Goal: Task Accomplishment & Management: Complete application form

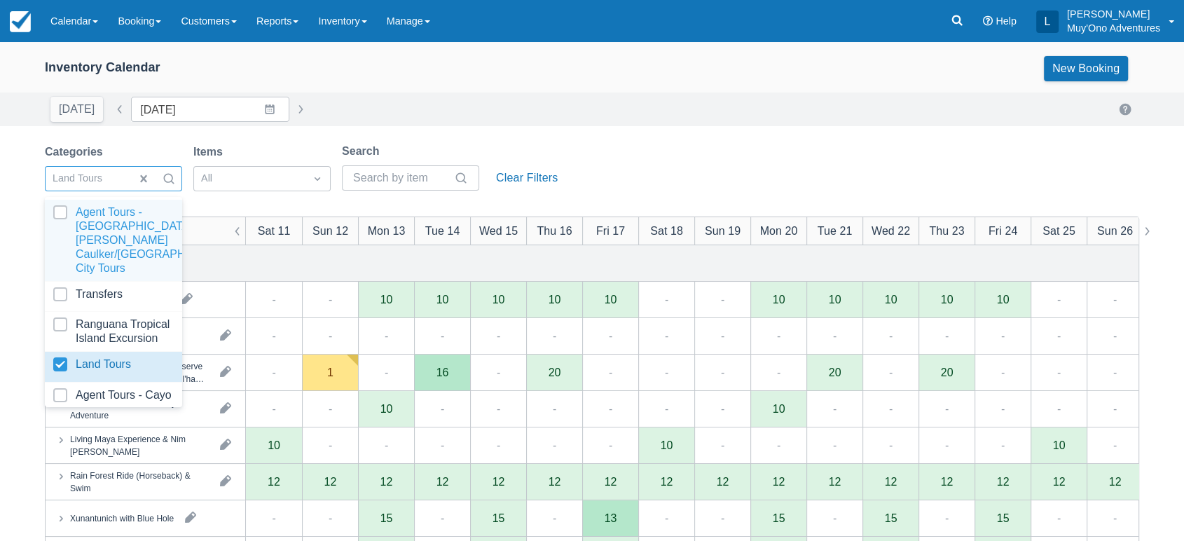
click at [160, 178] on div at bounding box center [168, 179] width 25 height 20
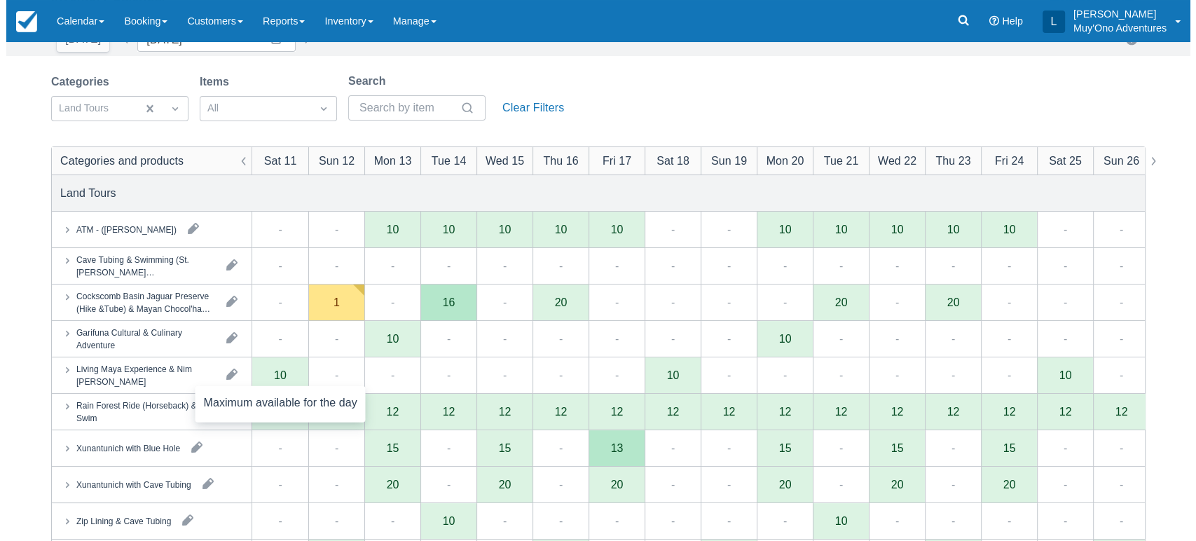
scroll to position [71, 0]
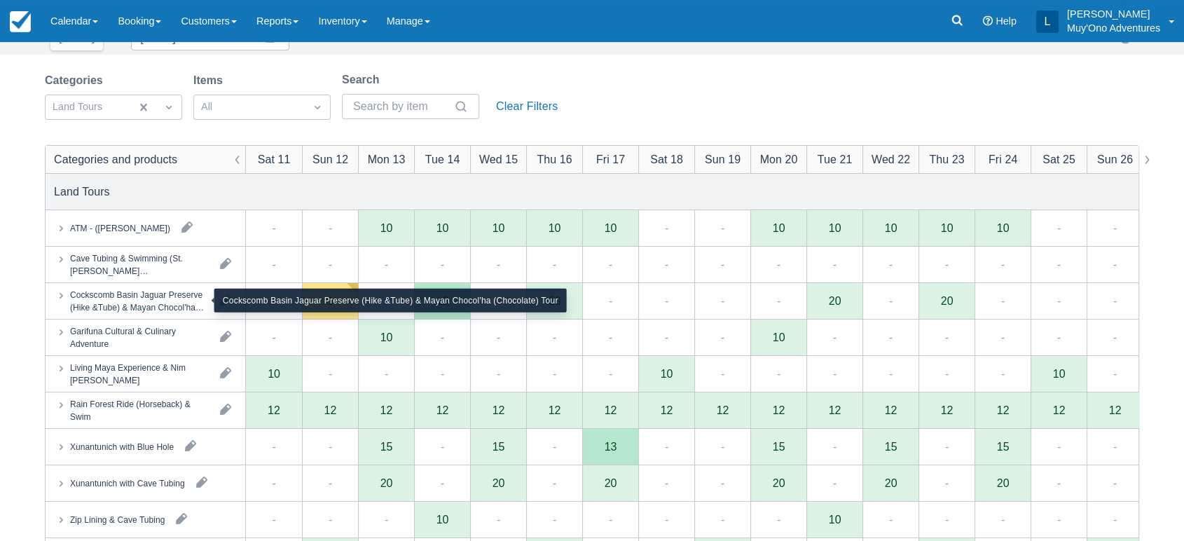
click at [184, 307] on div "Cockscomb Basin Jaguar Preserve (Hike &Tube) & Mayan Chocol'ha (Chocolate) Tour" at bounding box center [139, 300] width 139 height 25
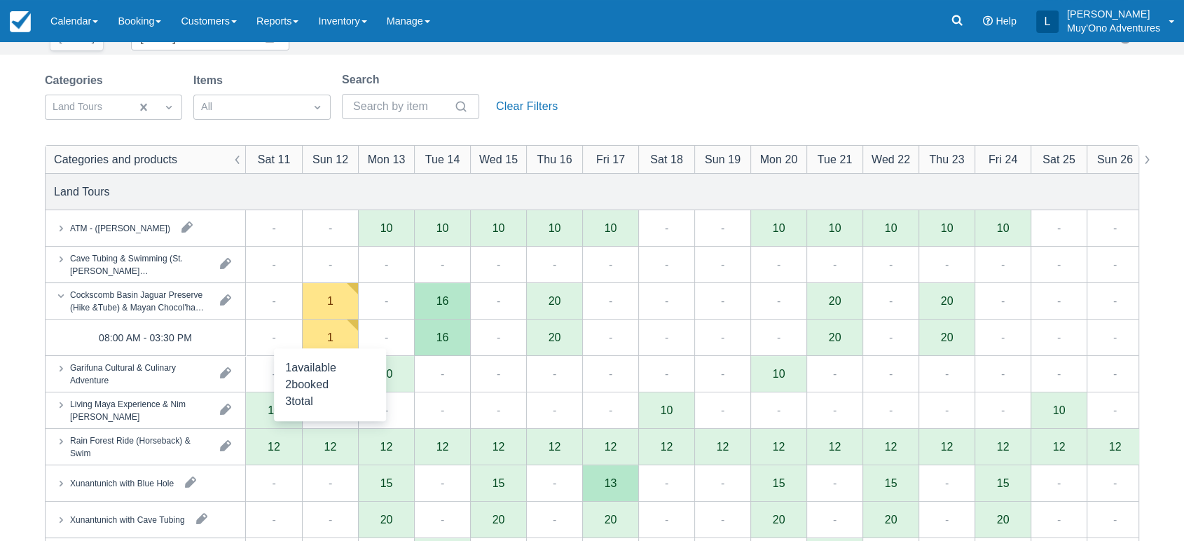
click at [320, 342] on div "1" at bounding box center [330, 338] width 56 height 36
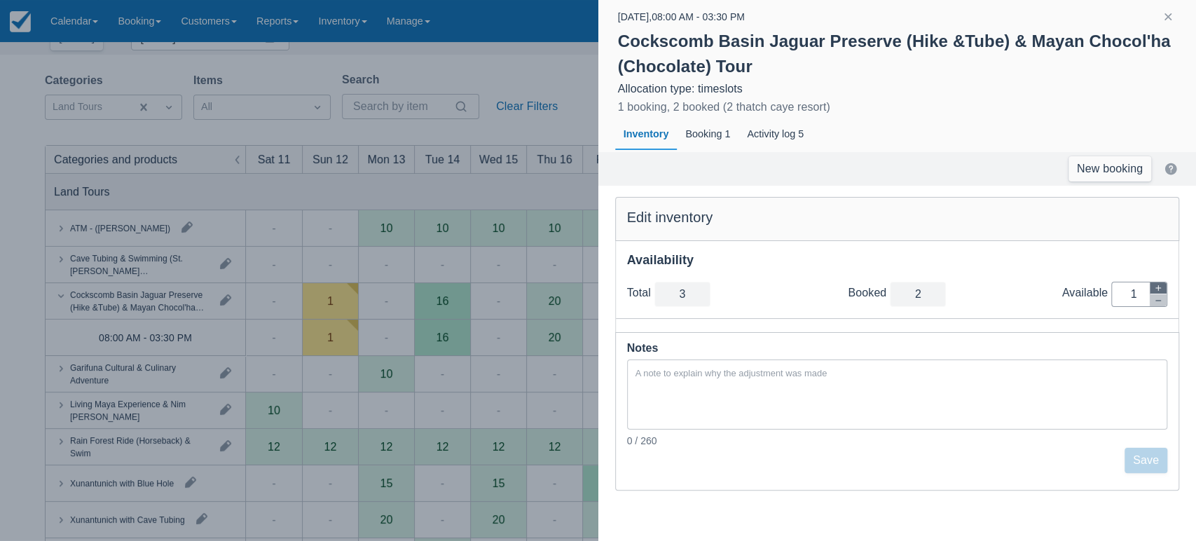
click at [1158, 284] on icon "button" at bounding box center [1158, 288] width 8 height 8
type input "4"
type input "2"
click at [1146, 470] on button "Save" at bounding box center [1146, 460] width 43 height 25
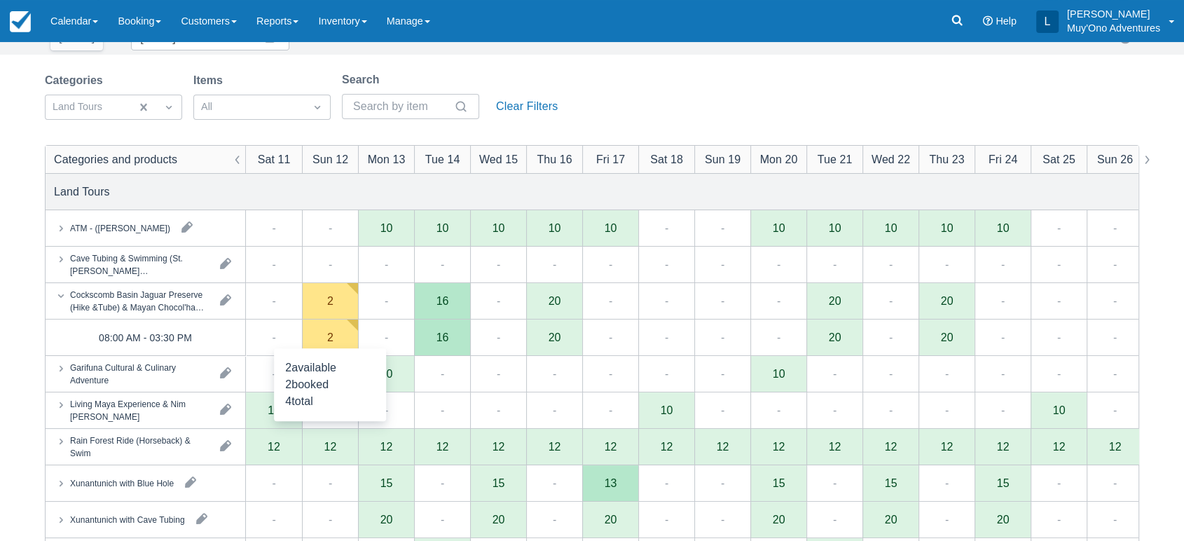
click at [338, 341] on div "2" at bounding box center [330, 338] width 56 height 36
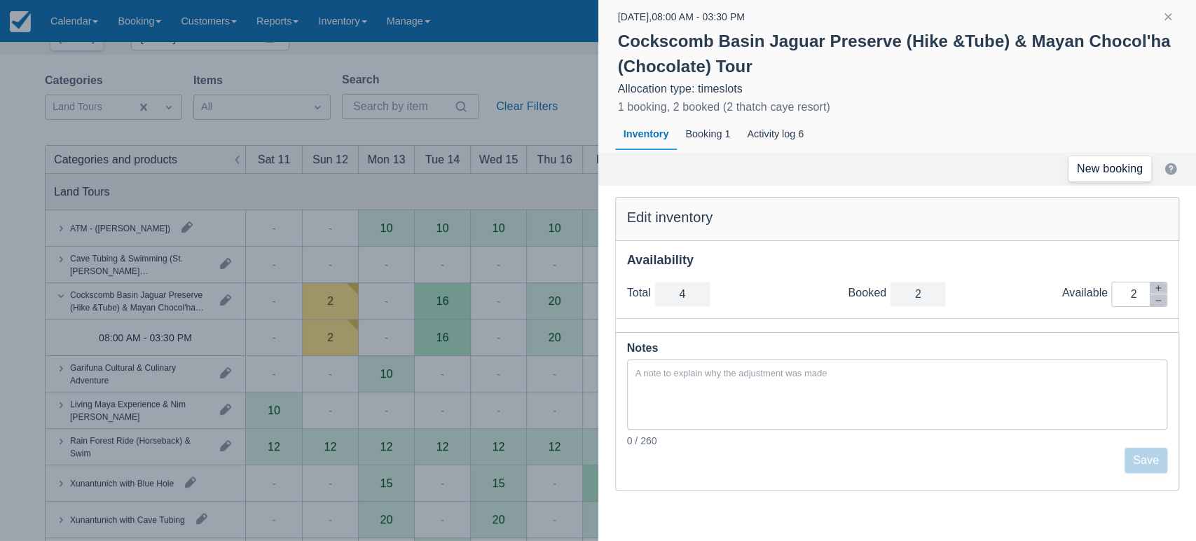
click at [1126, 170] on link "New booking" at bounding box center [1110, 168] width 83 height 25
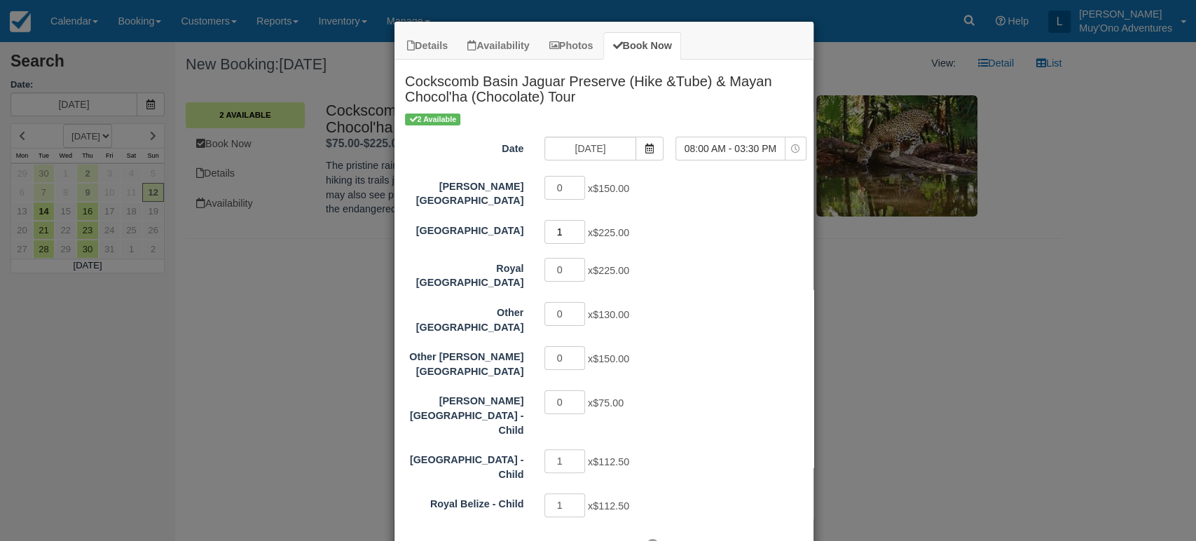
click at [573, 221] on input "1" at bounding box center [565, 232] width 41 height 24
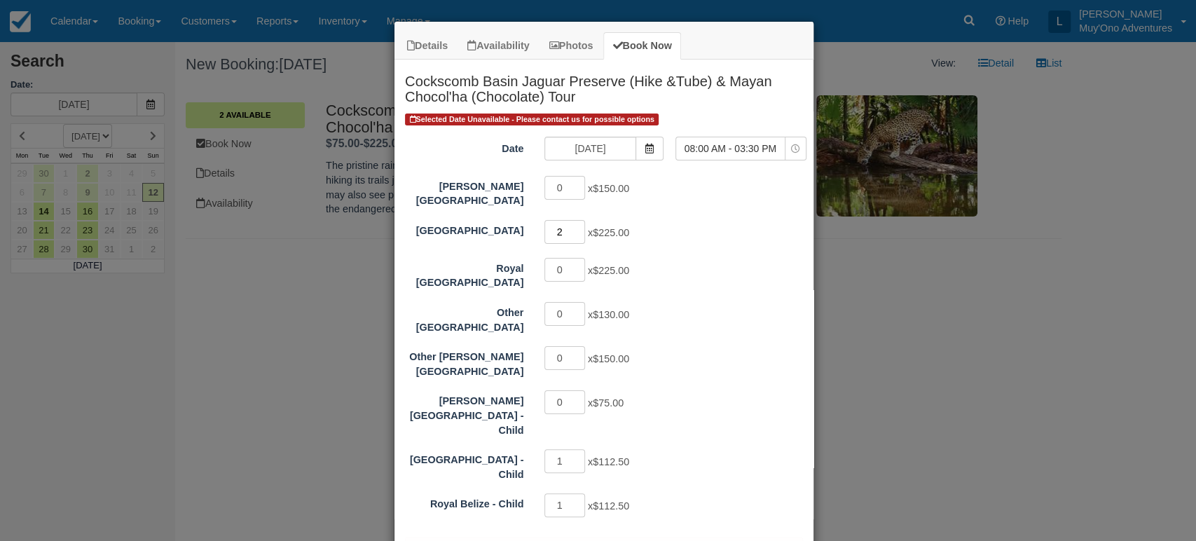
type input "2"
click at [573, 221] on input "2" at bounding box center [565, 232] width 41 height 24
click at [610, 151] on input "10/12/25" at bounding box center [590, 149] width 91 height 24
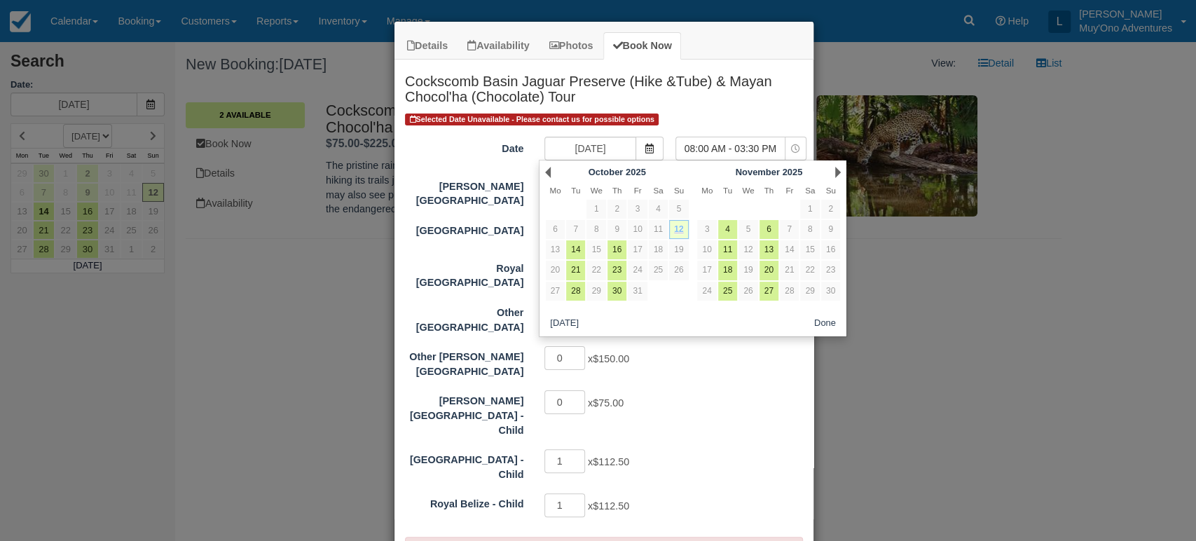
click at [682, 230] on link "12" at bounding box center [678, 229] width 19 height 19
select select "Item Modal"
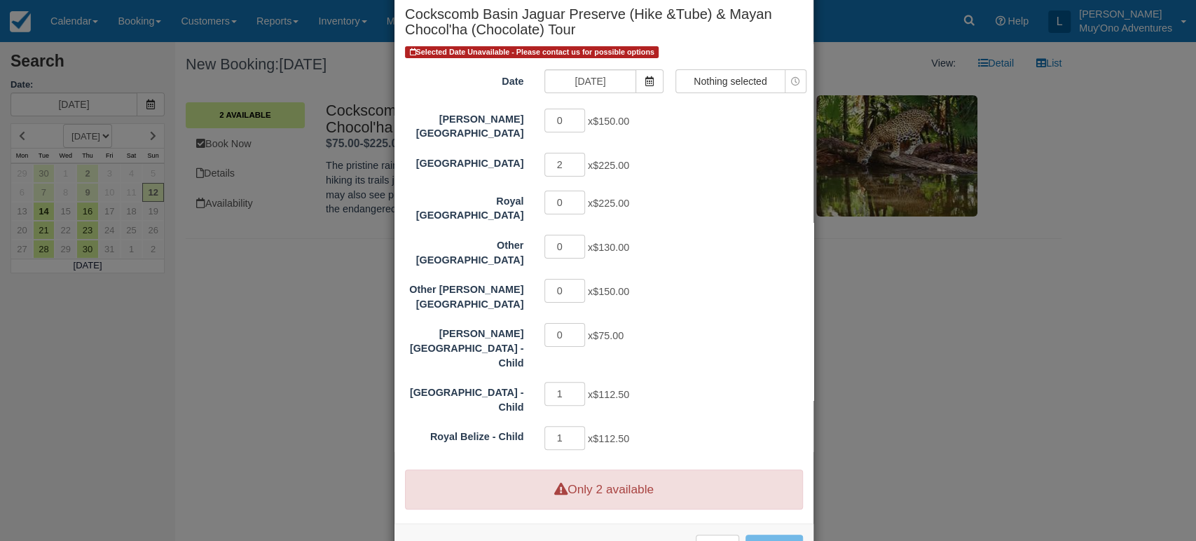
scroll to position [67, 0]
type input "0"
click at [575, 382] on input "0" at bounding box center [565, 394] width 41 height 24
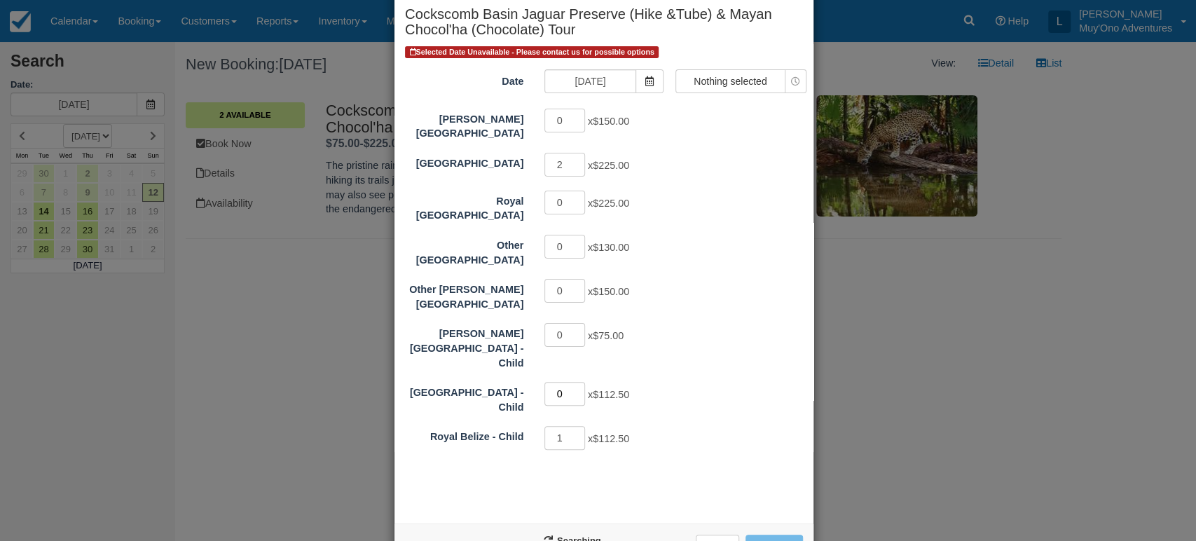
select select "Item Modal"
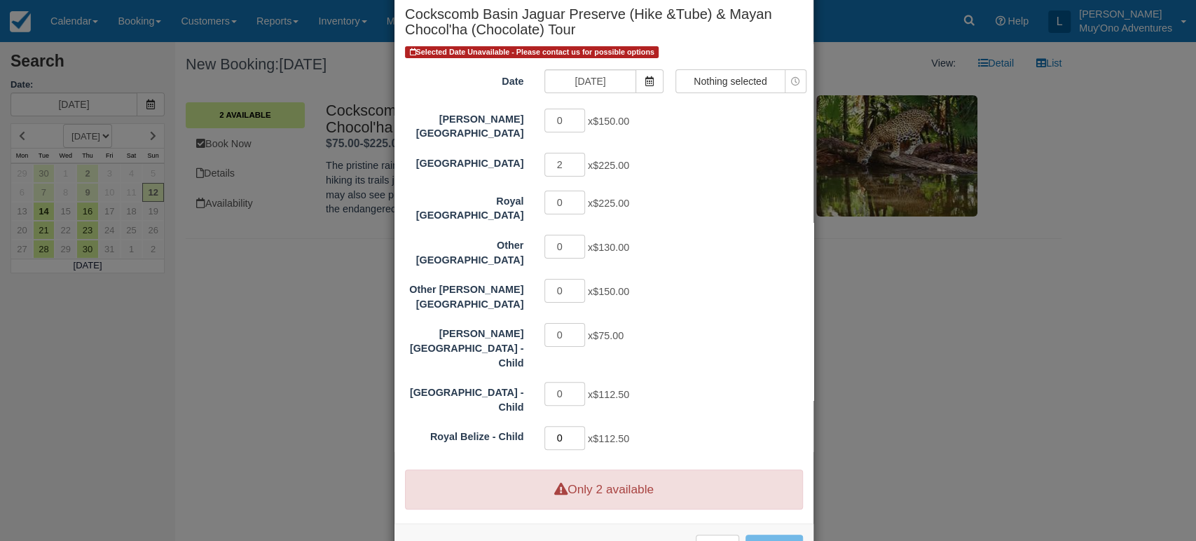
type input "0"
click at [572, 426] on input "0" at bounding box center [565, 438] width 41 height 24
select select "0"
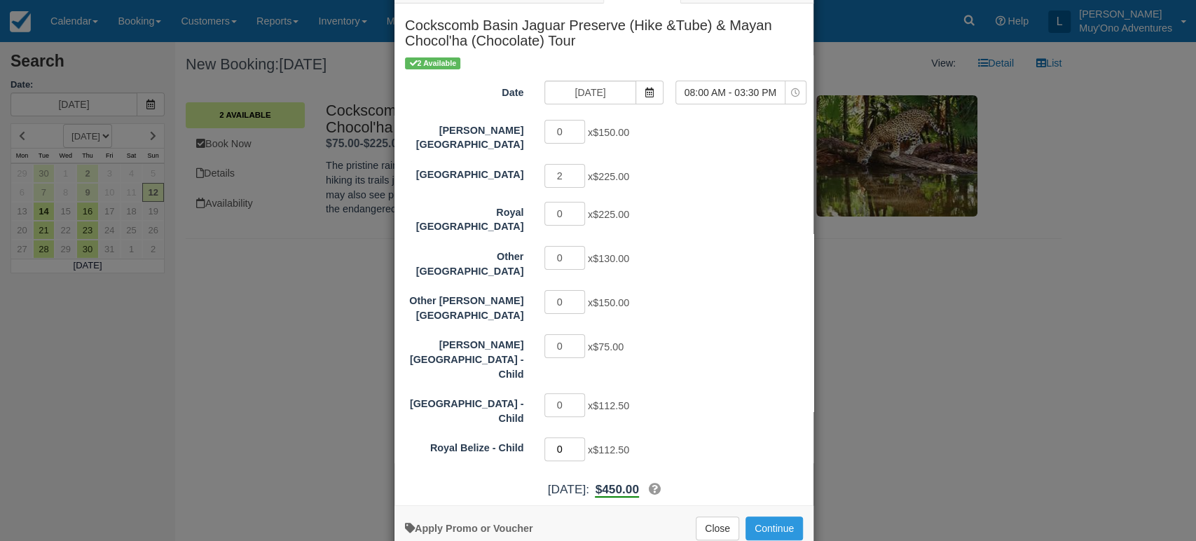
scroll to position [59, 0]
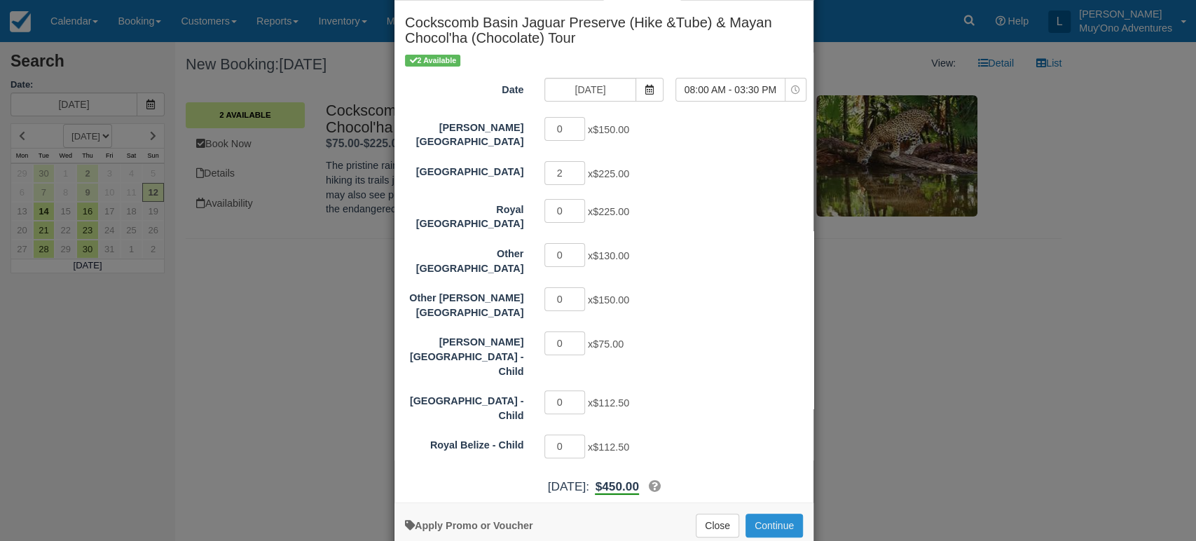
click at [756, 514] on button "Continue" at bounding box center [774, 526] width 57 height 24
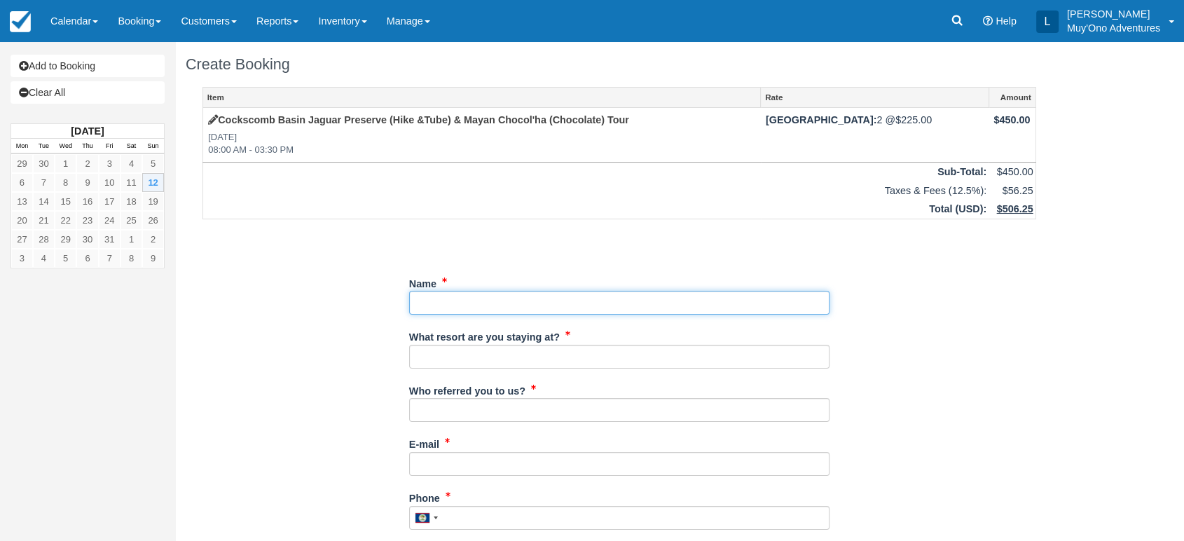
click at [489, 296] on input "Name" at bounding box center [619, 303] width 420 height 24
paste input "Megan Balentine"
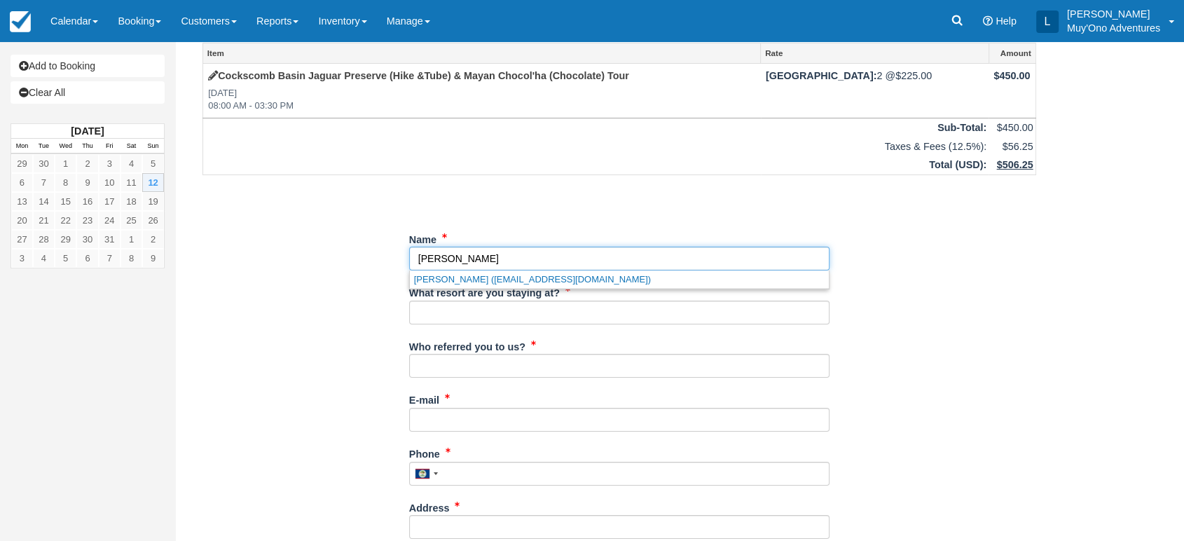
scroll to position [48, 0]
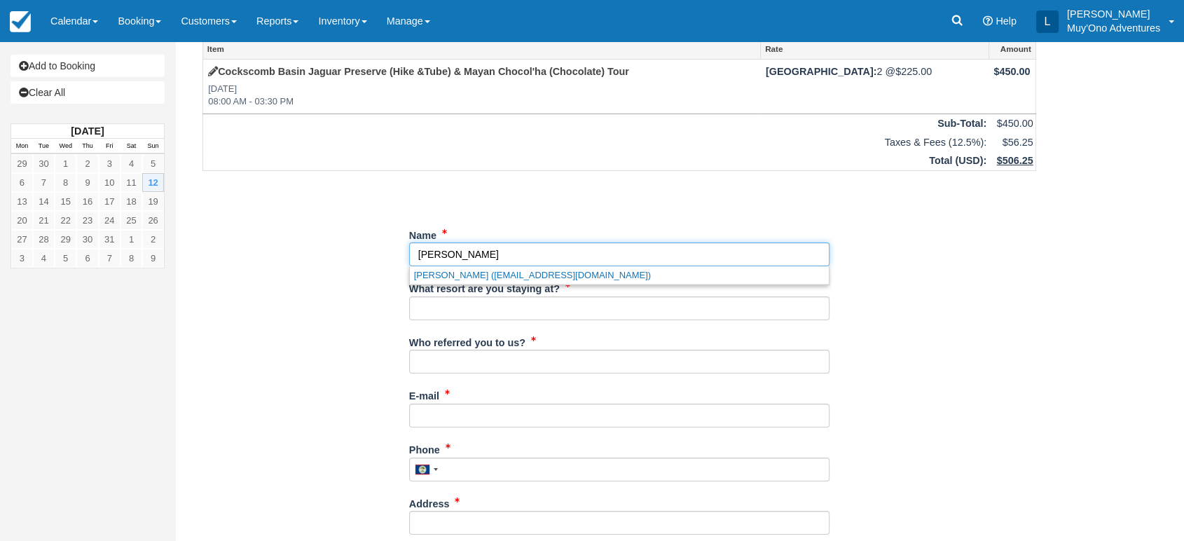
type input "Megan Balentine"
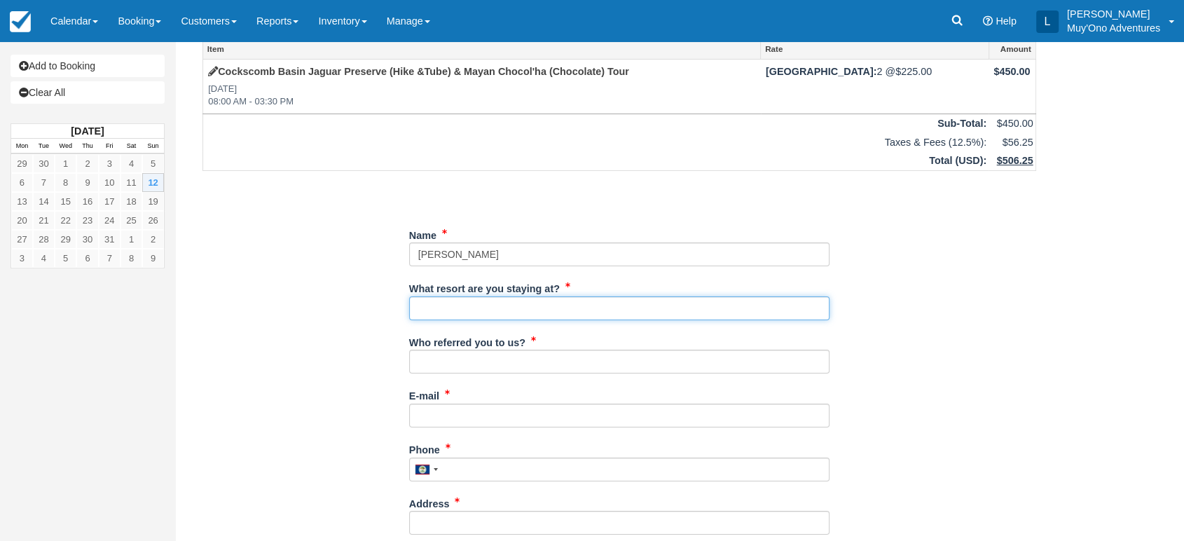
click at [497, 310] on input "What resort are you staying at?" at bounding box center [619, 308] width 420 height 24
type input "Thatch Caye"
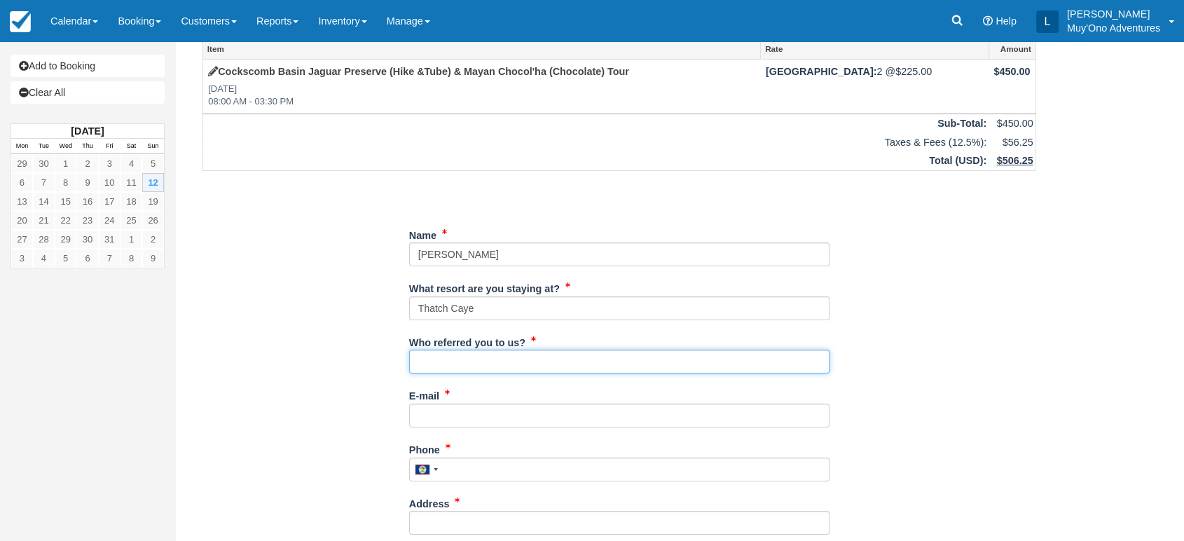
click at [516, 362] on input "Who referred you to us?" at bounding box center [619, 362] width 420 height 24
type input "LUIS"
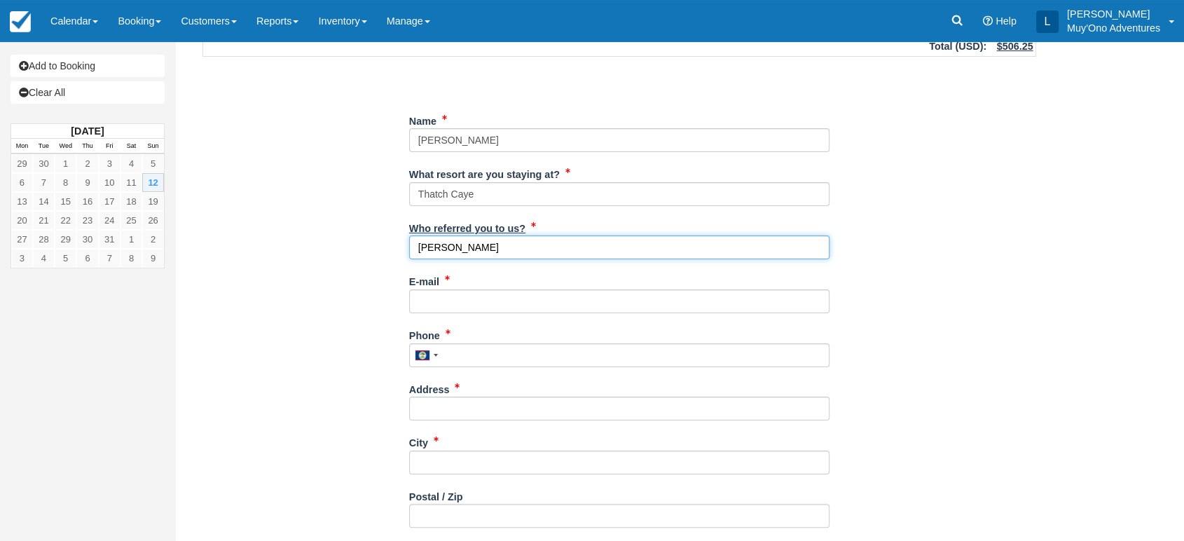
scroll to position [167, 0]
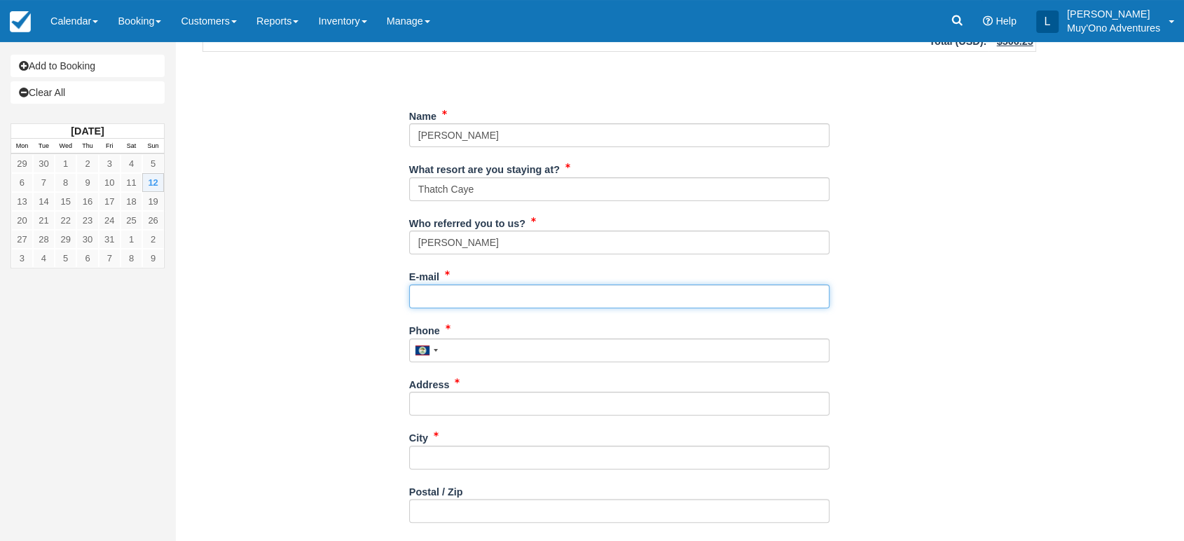
click at [454, 296] on input "E-mail" at bounding box center [619, 297] width 420 height 24
paste input "[EMAIL_ADDRESS][DOMAIN_NAME]"
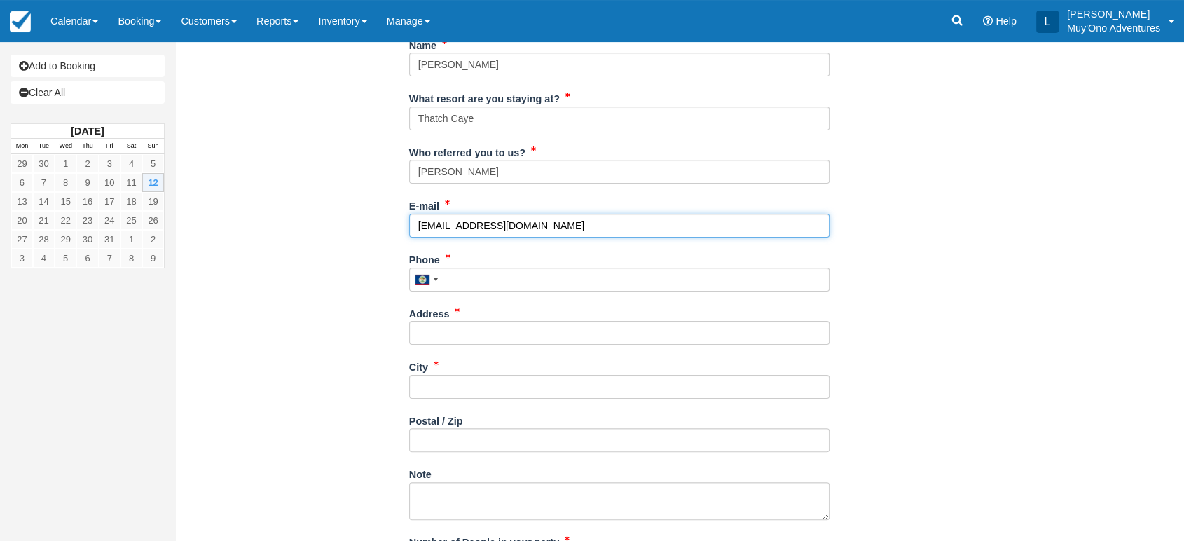
scroll to position [239, 0]
type input "[EMAIL_ADDRESS][DOMAIN_NAME]"
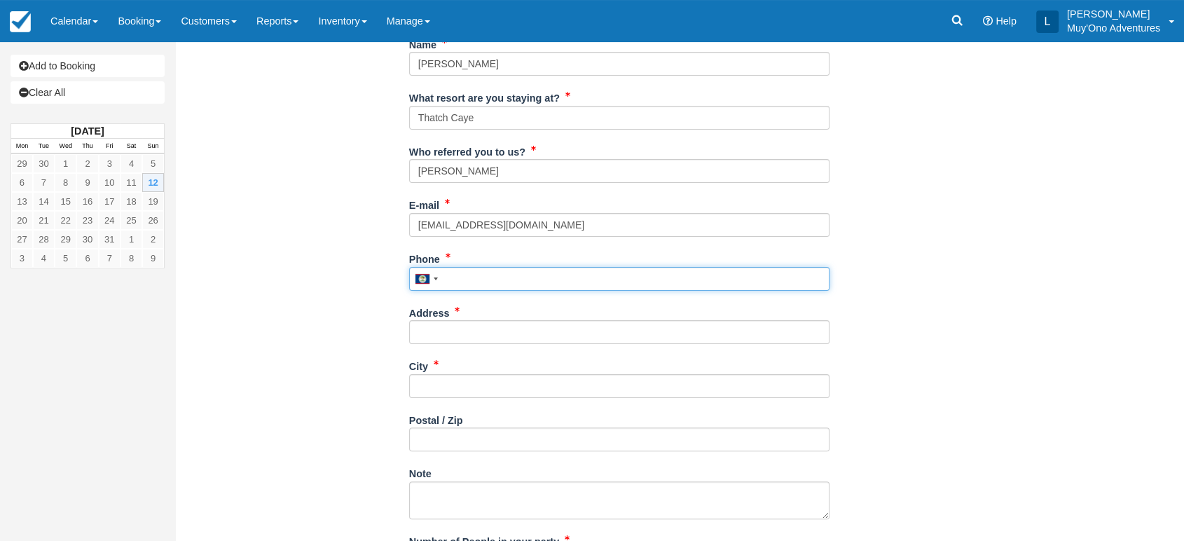
click at [507, 279] on input "Phone" at bounding box center [619, 279] width 420 height 24
paste input "757-406-8146"
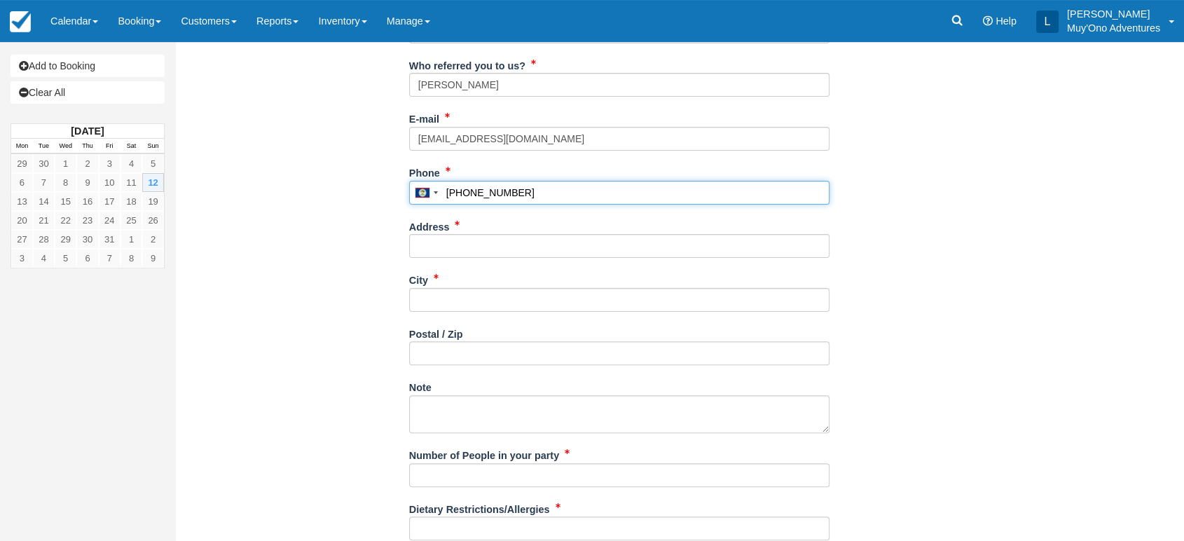
scroll to position [331, 0]
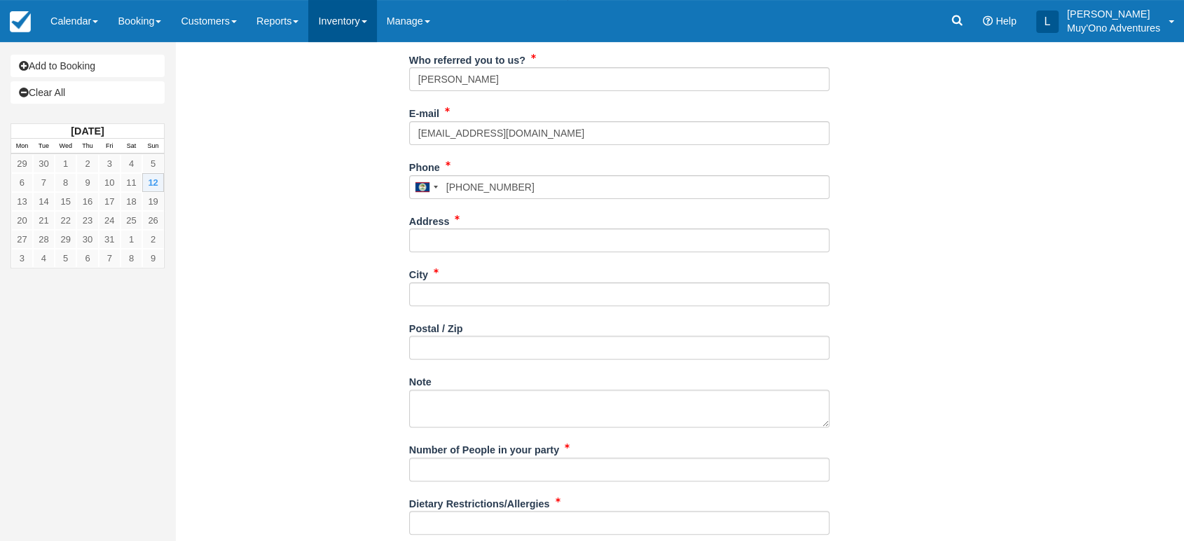
type input "7574068146"
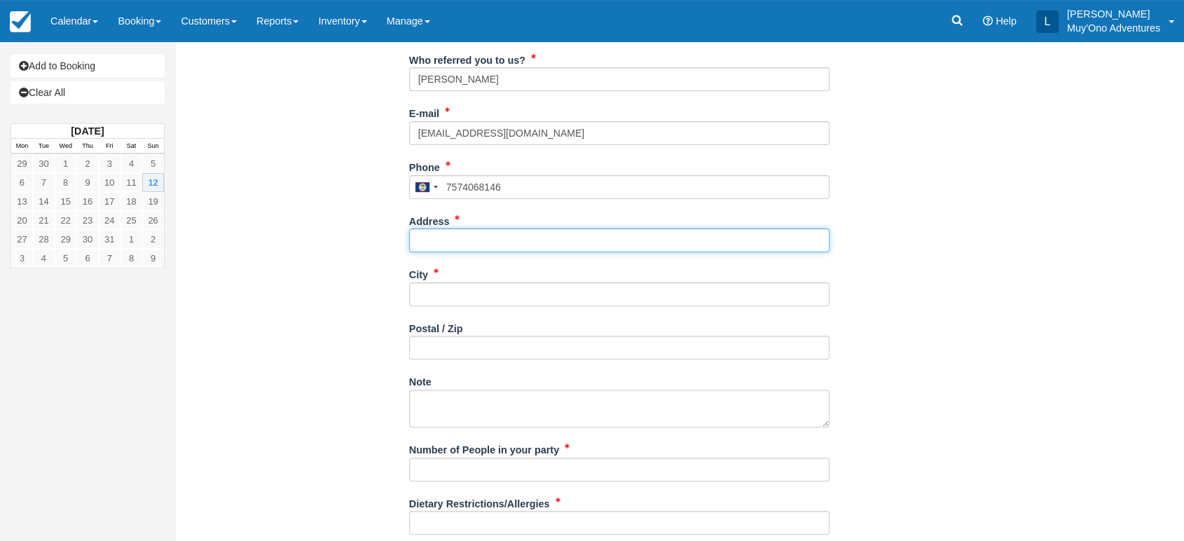
click at [474, 249] on input "Address" at bounding box center [619, 240] width 420 height 24
paste input "Grottoes"
type input "Grottoes"
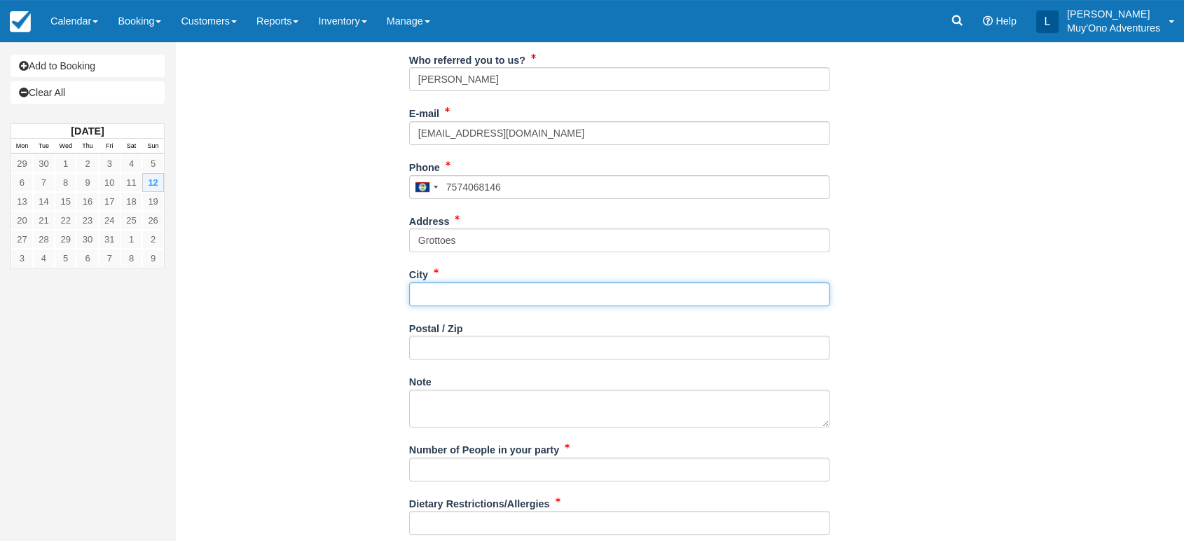
click at [434, 282] on input "City" at bounding box center [619, 294] width 420 height 24
paste input "[STREET_ADDRESS][PERSON_NAME]"
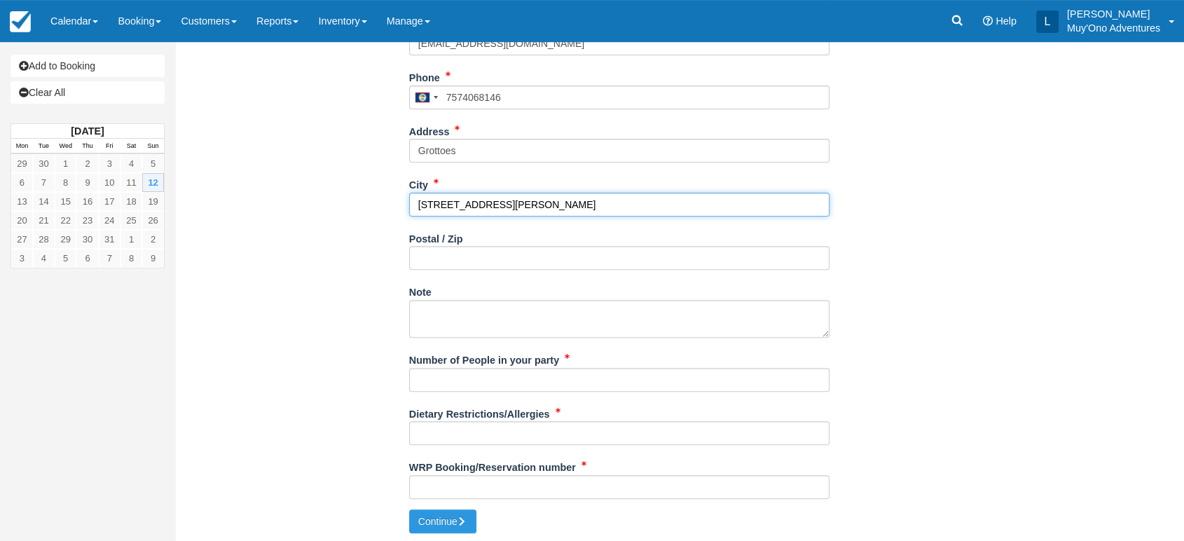
scroll to position [422, 0]
type input "[STREET_ADDRESS][PERSON_NAME]"
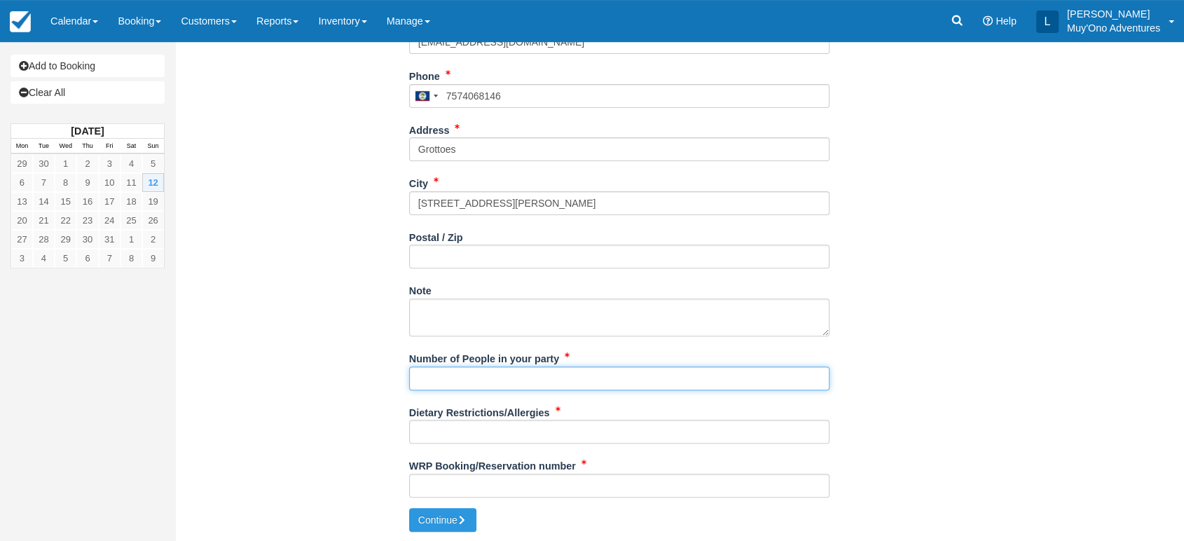
click at [446, 374] on input "Number of People in your party" at bounding box center [619, 379] width 420 height 24
type input "2"
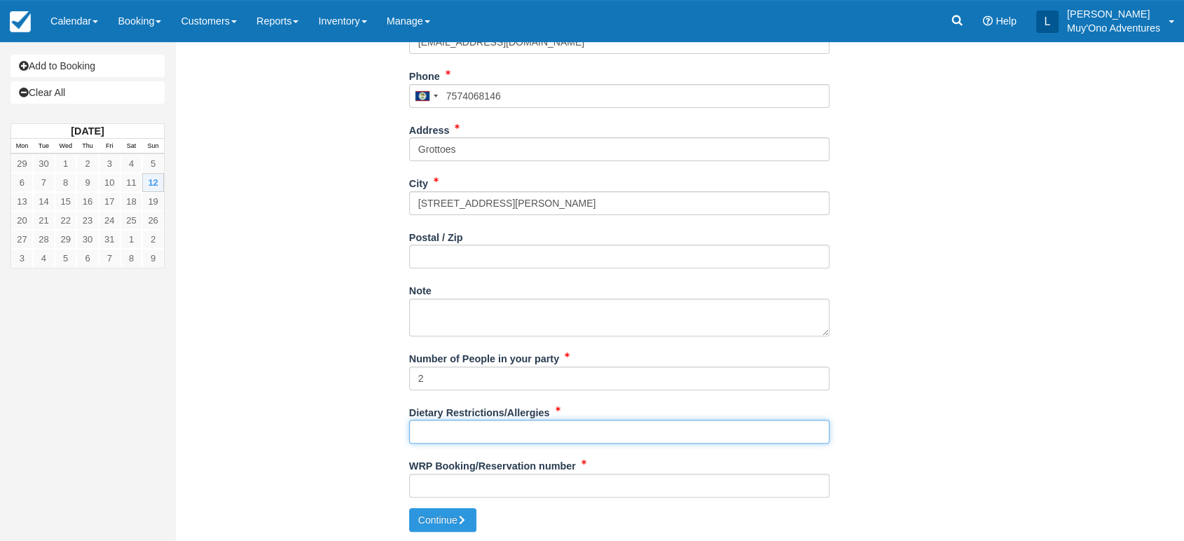
click at [489, 432] on input "Dietary Restrictions/Allergies" at bounding box center [619, 432] width 420 height 24
type input "na"
click at [444, 498] on div "WRP Booking/Reservation number" at bounding box center [619, 481] width 420 height 54
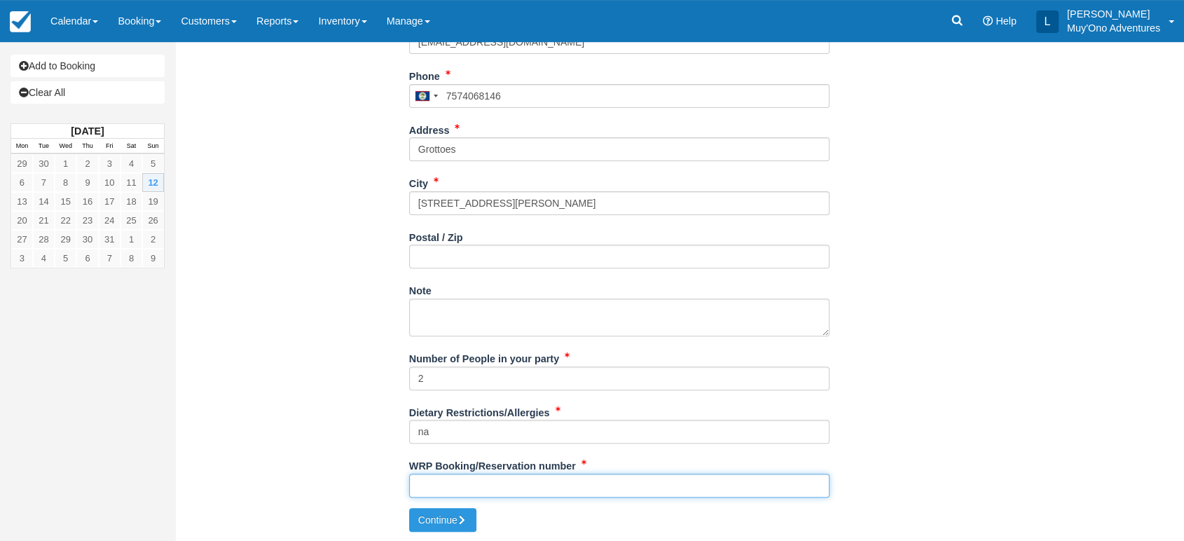
click at [450, 486] on input "WRP Booking/Reservation number" at bounding box center [619, 486] width 420 height 24
click at [477, 488] on input "WRP Booking/Reservation number" at bounding box center [619, 486] width 420 height 24
paste input "#47521218"
click at [422, 488] on input "#47521218" at bounding box center [619, 486] width 420 height 24
type input "47521218"
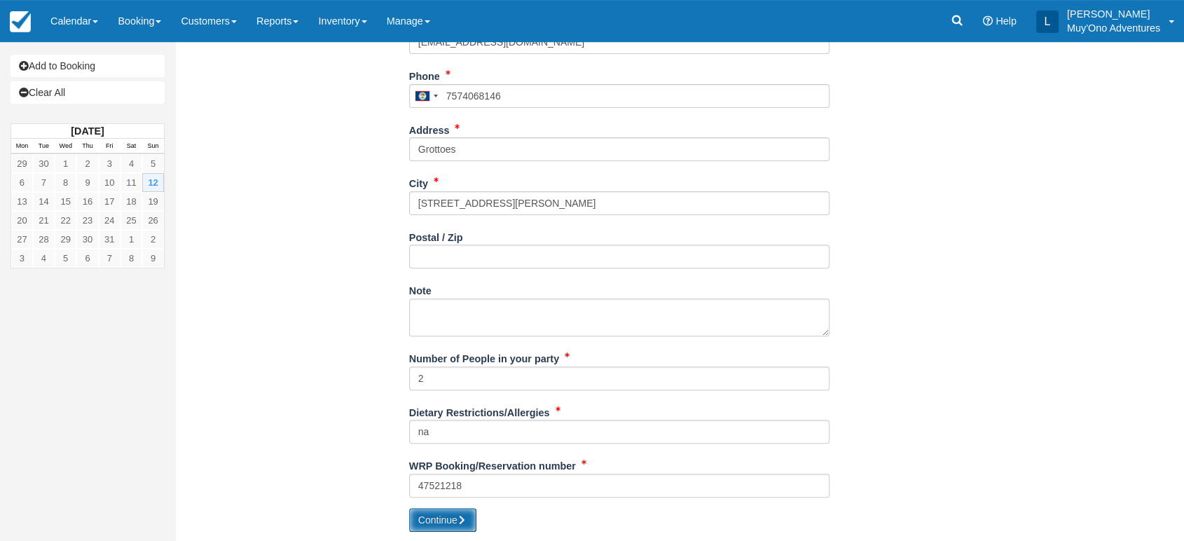
click at [427, 515] on button "Continue" at bounding box center [442, 520] width 67 height 24
type input "+5017574068146"
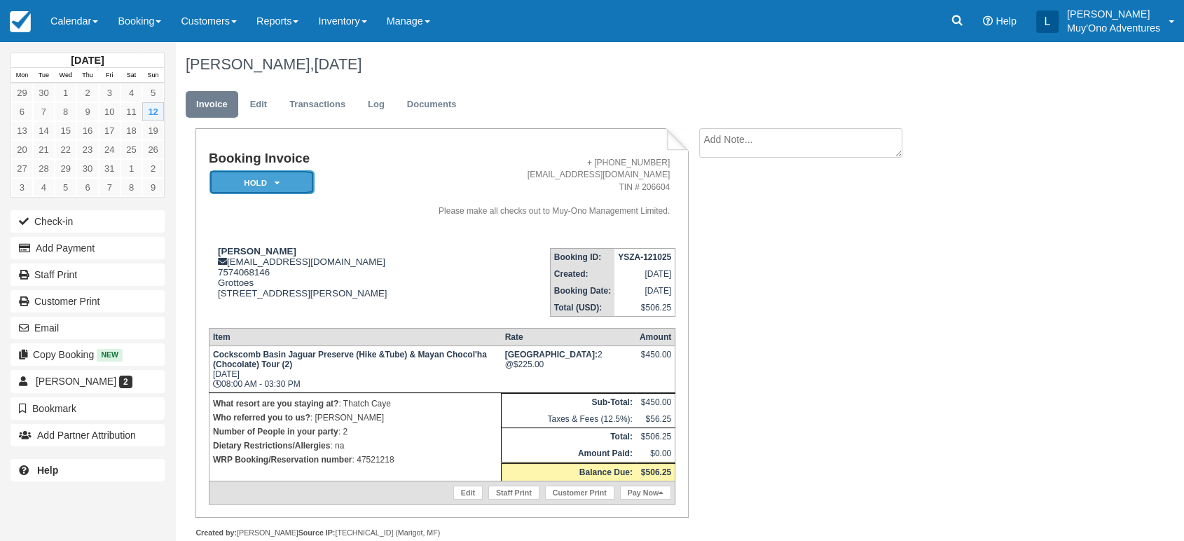
click at [285, 177] on em "HOLD" at bounding box center [262, 182] width 105 height 25
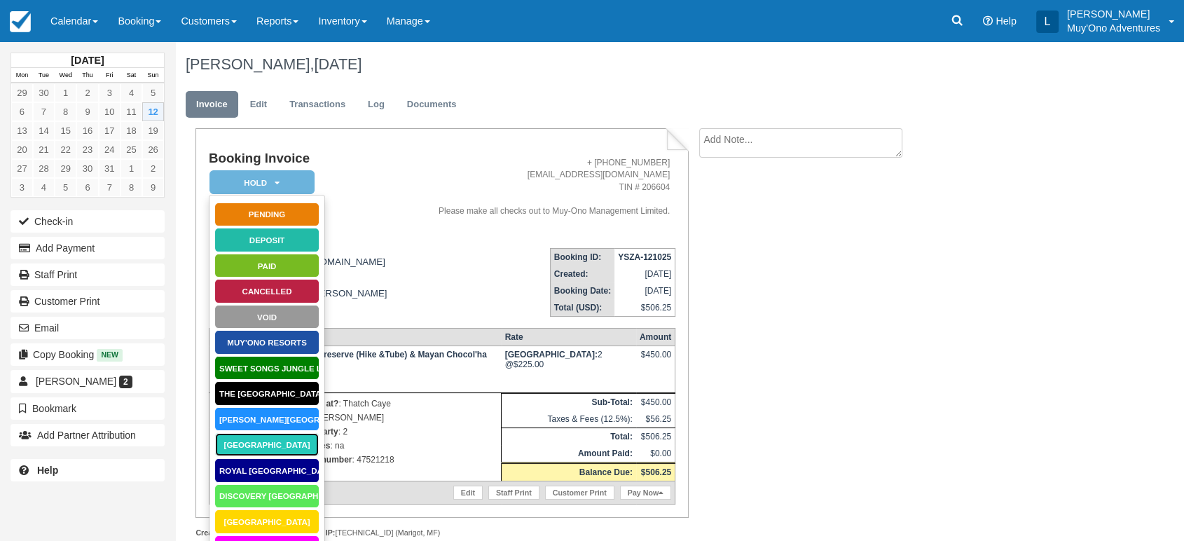
click at [286, 446] on link "[GEOGRAPHIC_DATA]" at bounding box center [266, 444] width 105 height 25
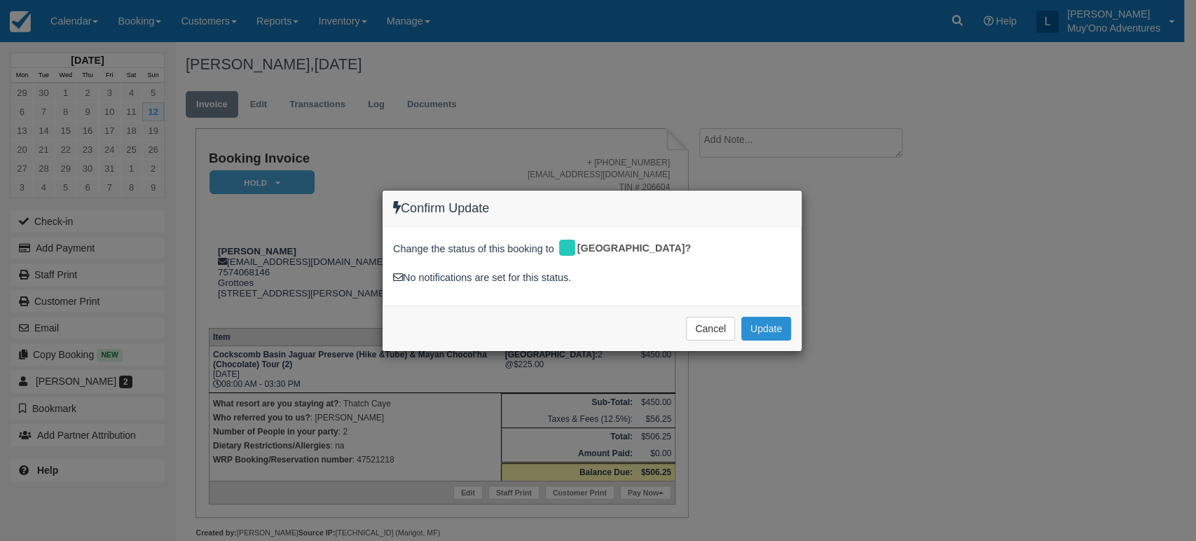
click at [767, 331] on button "Update" at bounding box center [766, 329] width 50 height 24
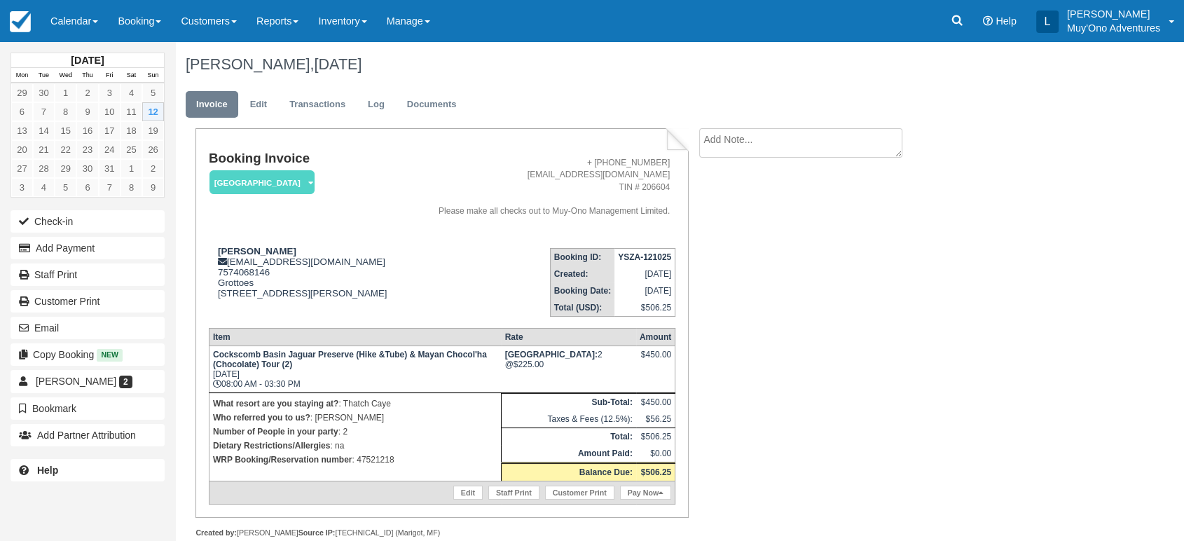
click at [638, 254] on strong "YSZA-121025" at bounding box center [644, 257] width 53 height 10
copy tbody "YSZA-121025"
